Goal: Find specific page/section: Find specific page/section

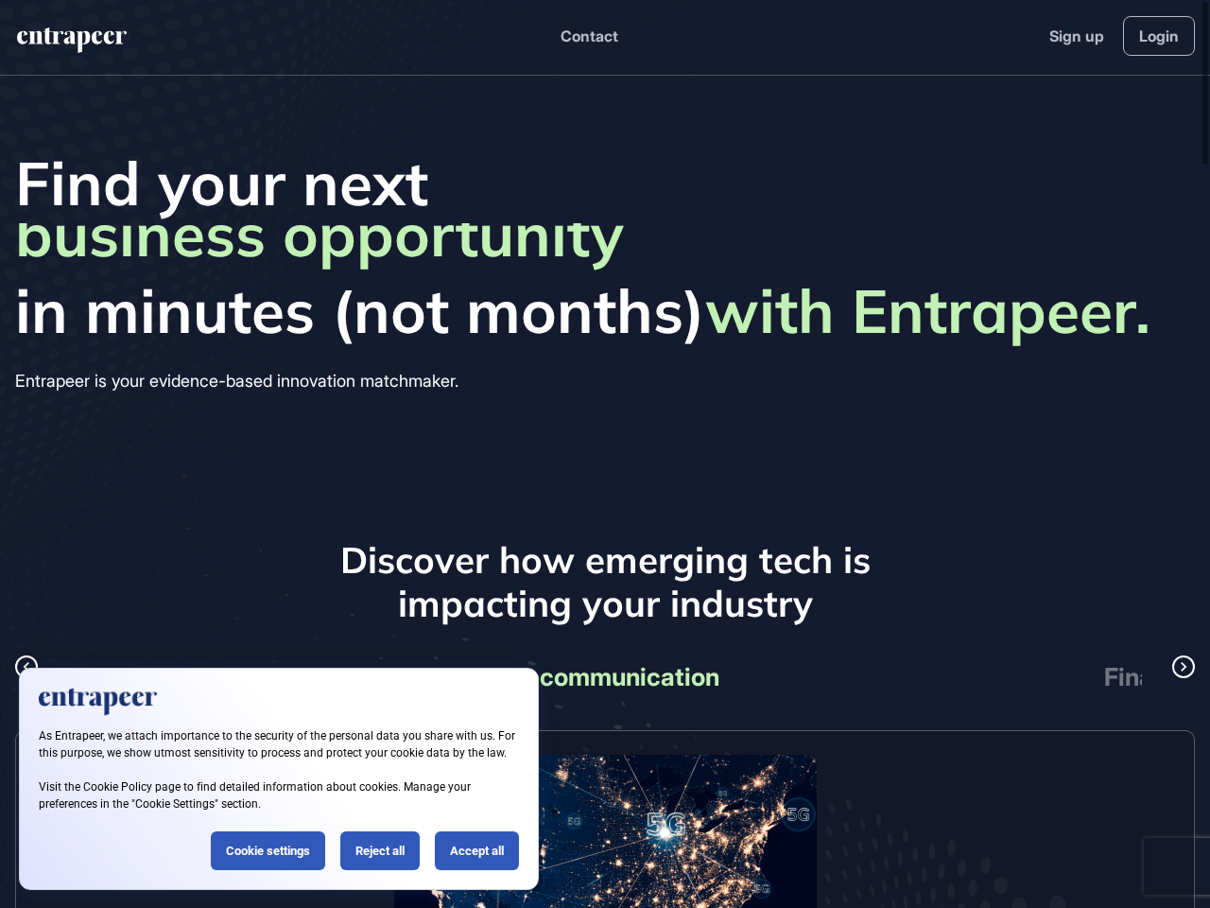
click at [605, 454] on div "Find your next business opportunity startup partner revenue stream product line…" at bounding box center [605, 271] width 1210 height 391
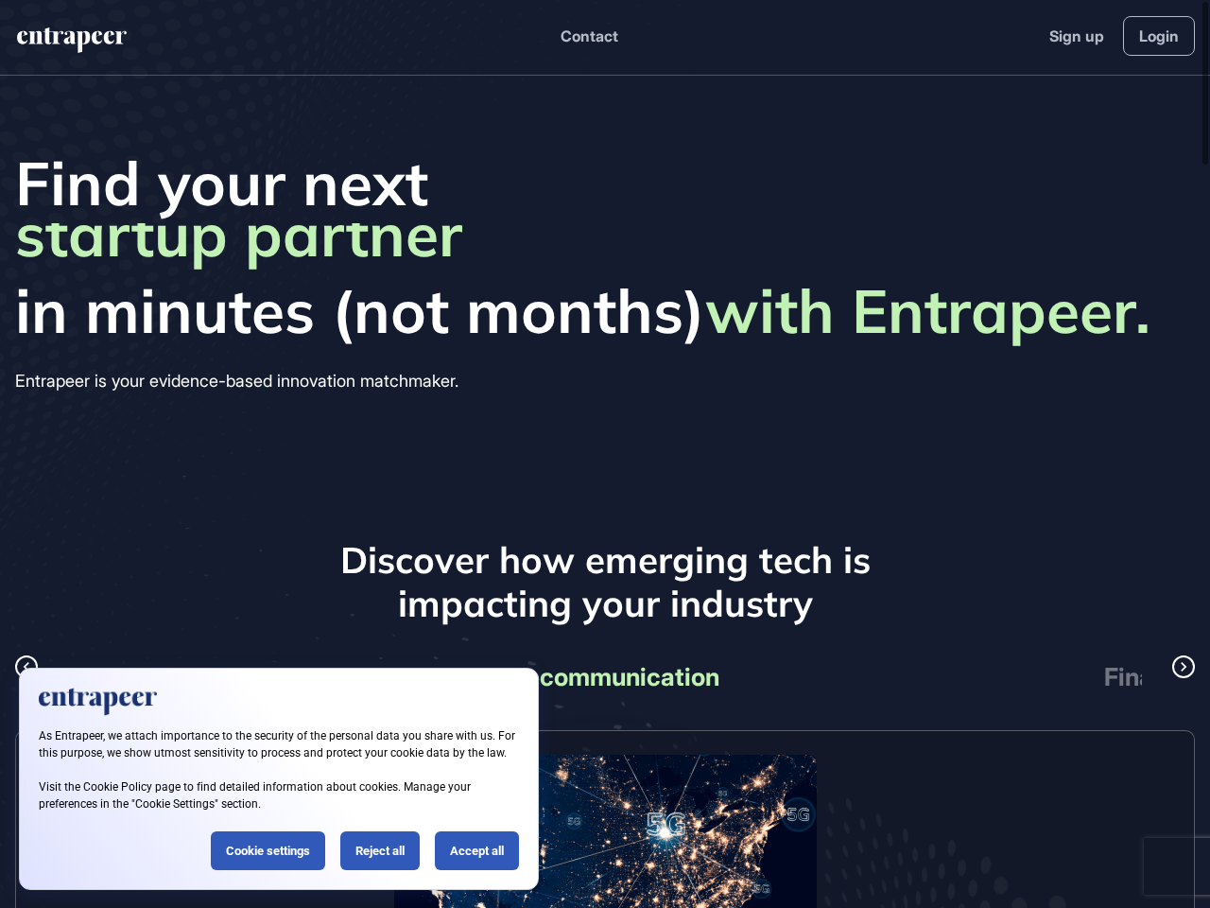
click at [588, 36] on button "Contact" at bounding box center [590, 36] width 58 height 25
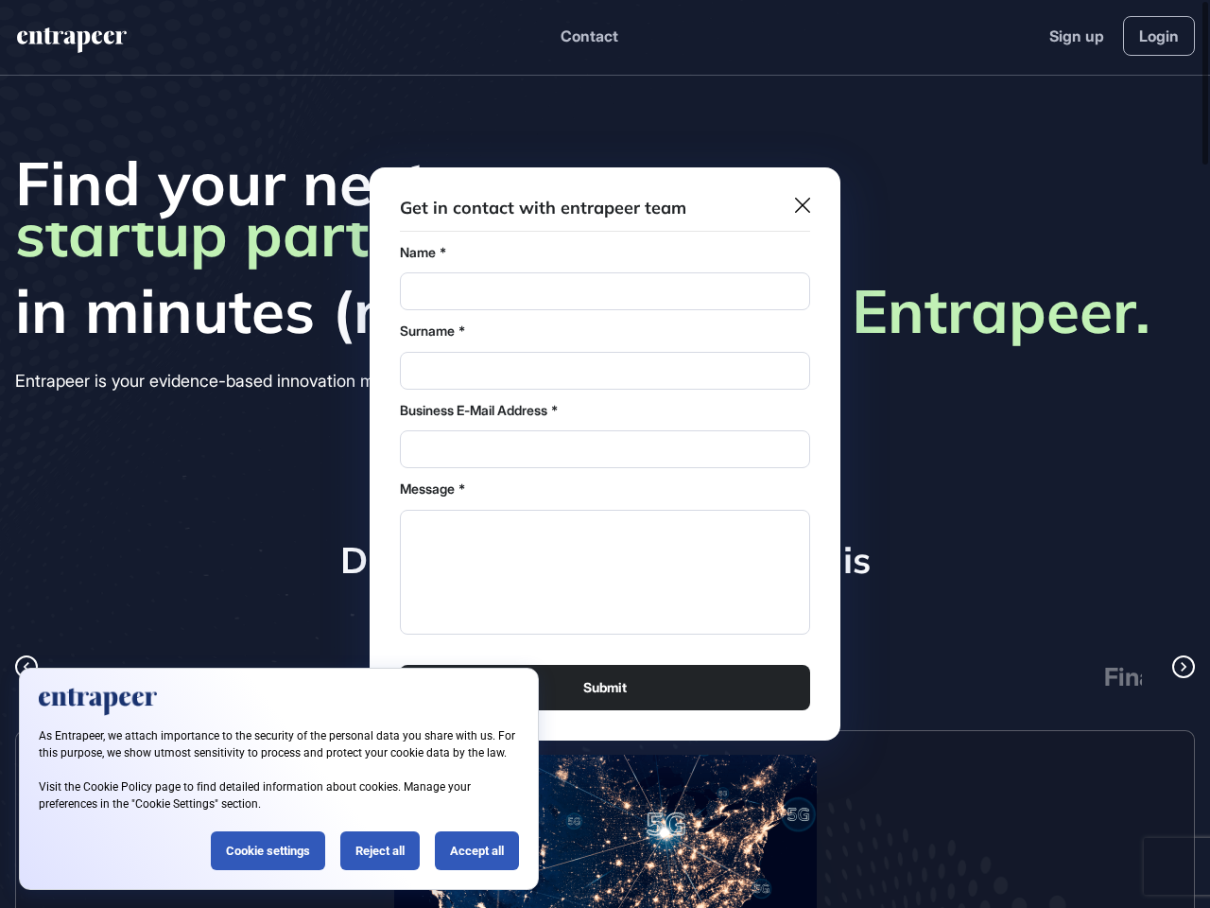
click at [26, 666] on div at bounding box center [605, 454] width 1210 height 908
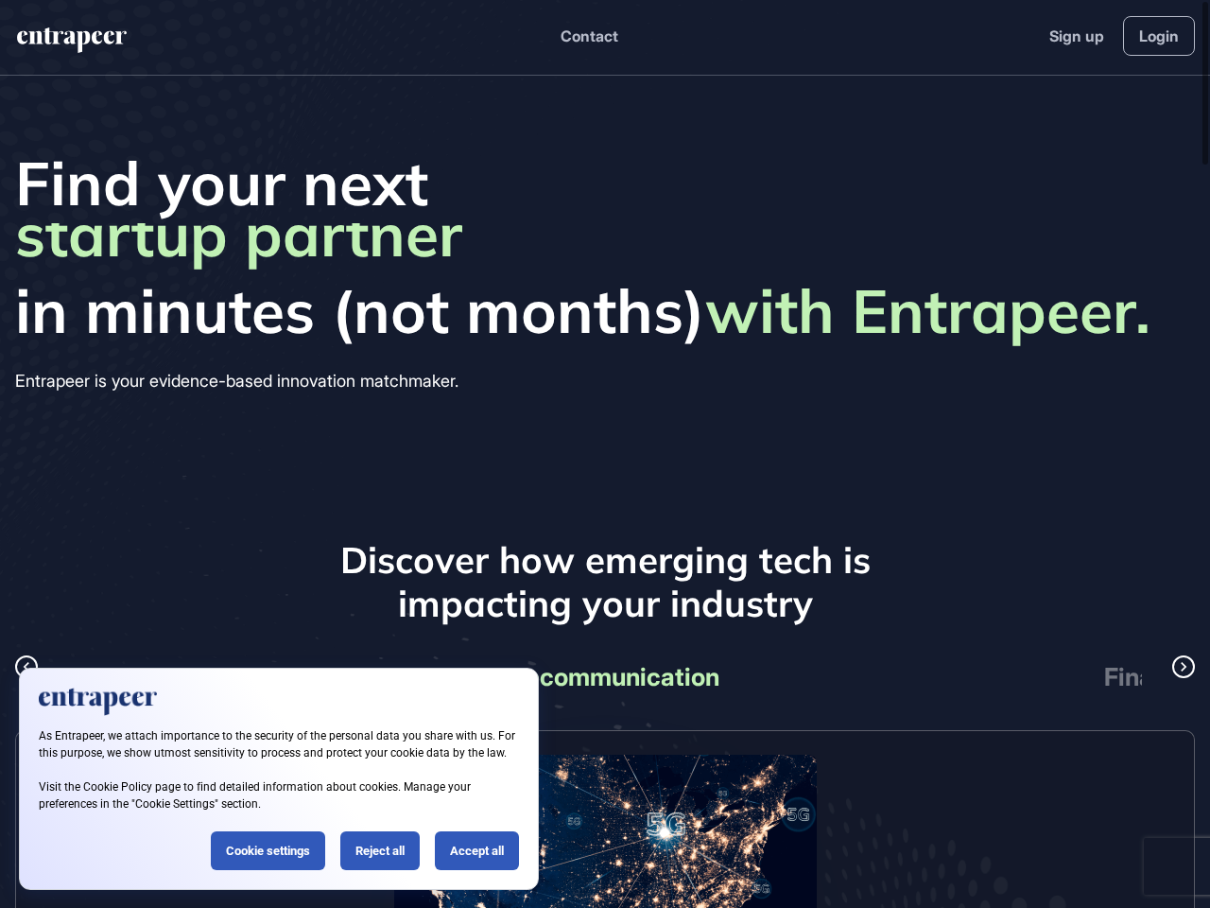
click at [605, 677] on div "Telecommunication" at bounding box center [604, 677] width 529 height 44
click at [1047, 677] on div "Finance" at bounding box center [1149, 677] width 529 height 44
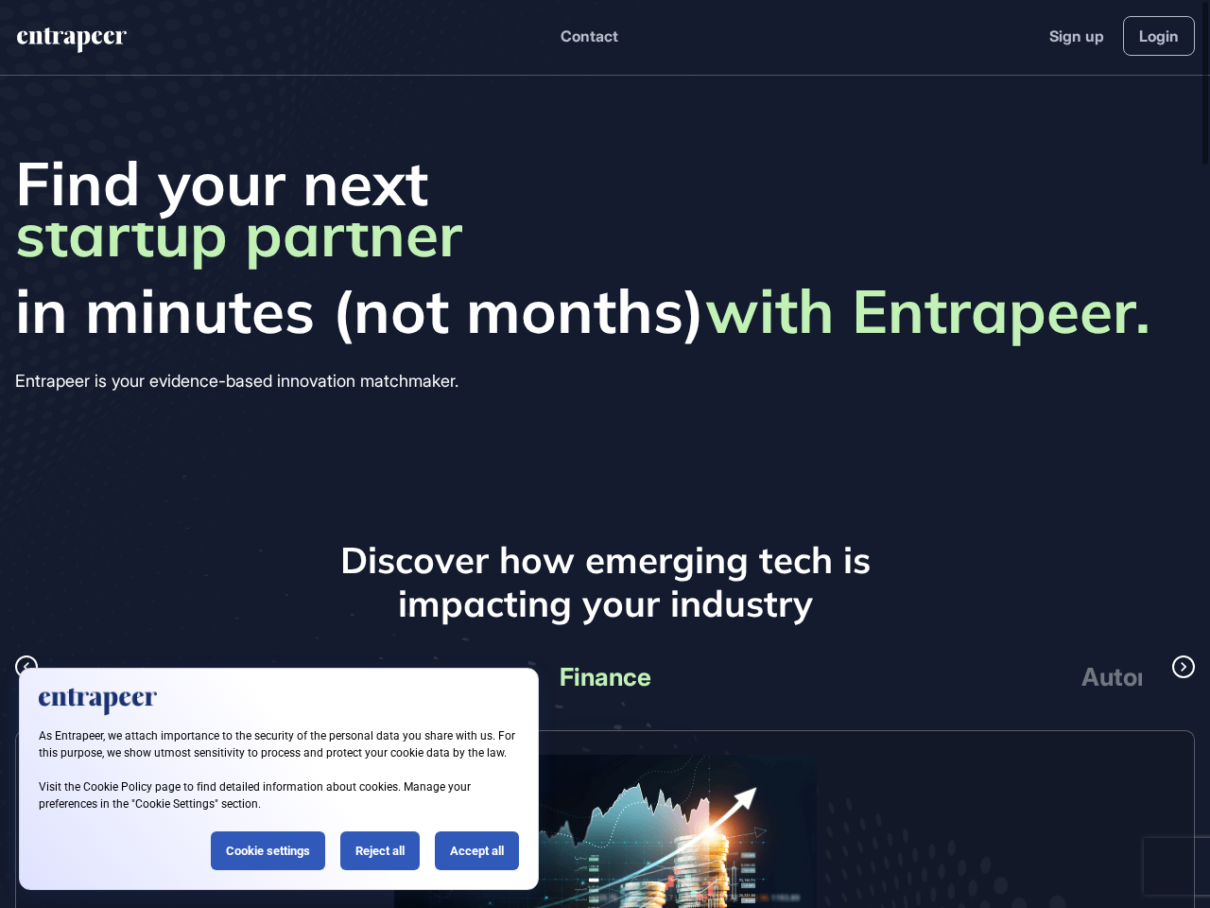
click at [1184, 666] on icon at bounding box center [1183, 666] width 19 height 23
